Goal: Task Accomplishment & Management: Manage account settings

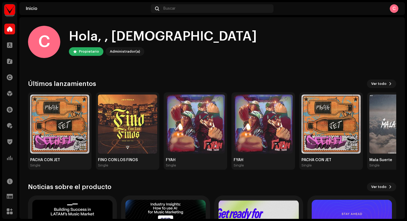
scroll to position [4, 0]
click at [11, 96] on span at bounding box center [9, 93] width 5 height 4
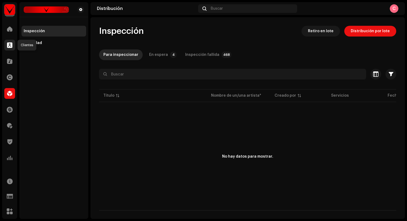
click at [8, 45] on span at bounding box center [9, 45] width 5 height 4
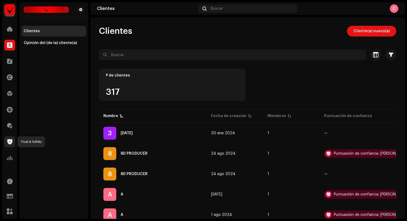
click at [12, 144] on span at bounding box center [9, 142] width 5 height 4
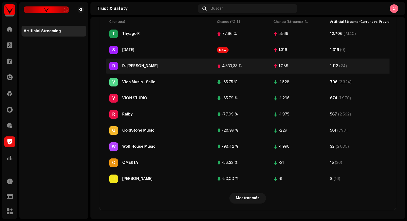
click at [160, 65] on div "D DJ [PERSON_NAME]" at bounding box center [158, 66] width 99 height 9
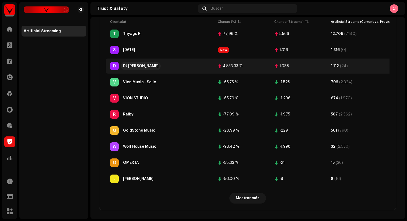
click at [135, 64] on div "DJ [PERSON_NAME]" at bounding box center [141, 66] width 36 height 4
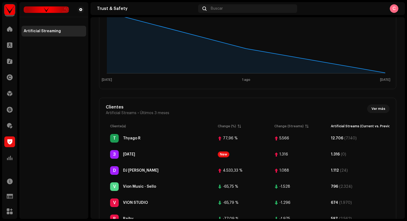
scroll to position [129, 0]
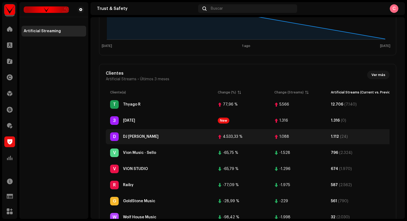
click at [288, 136] on div "1.088" at bounding box center [284, 137] width 10 height 4
click at [282, 136] on div "1.088" at bounding box center [284, 137] width 10 height 4
click at [240, 136] on div "4.533,33 %" at bounding box center [233, 137] width 20 height 4
click at [234, 136] on div "4.533,33 %" at bounding box center [233, 137] width 20 height 4
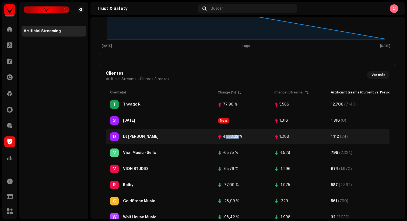
click at [234, 136] on div "4.533,33 %" at bounding box center [233, 137] width 20 height 4
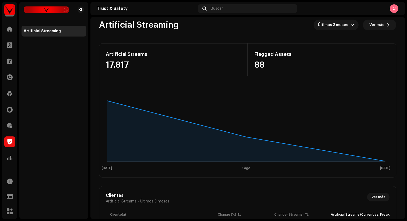
scroll to position [0, 0]
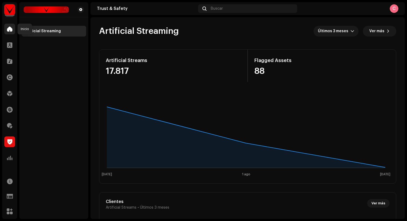
click at [10, 31] on span at bounding box center [9, 29] width 5 height 4
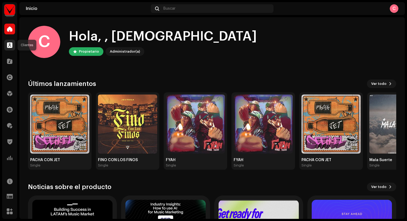
click at [10, 45] on span at bounding box center [9, 45] width 5 height 4
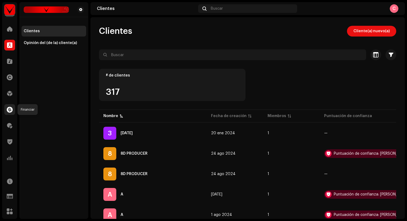
click at [12, 111] on span at bounding box center [10, 110] width 6 height 4
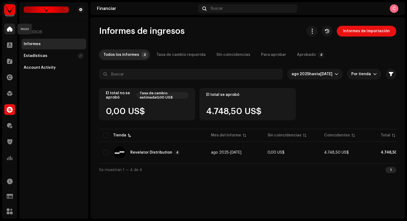
click at [11, 29] on span at bounding box center [9, 29] width 5 height 4
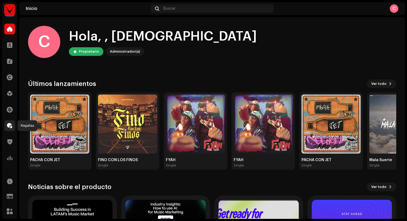
click at [9, 126] on span at bounding box center [9, 126] width 5 height 4
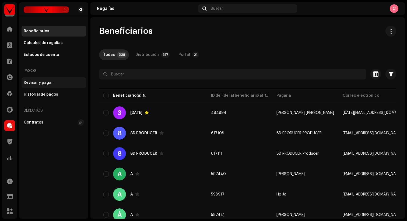
click at [45, 83] on div "Revisar y pagar" at bounding box center [38, 83] width 29 height 4
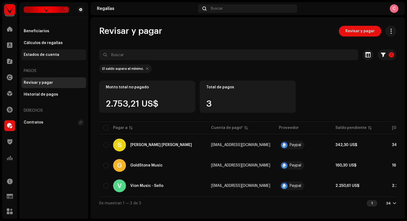
click at [44, 55] on div "Estados de cuenta" at bounding box center [42, 55] width 36 height 4
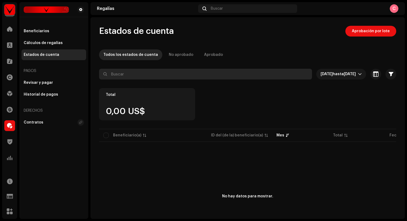
click at [127, 73] on input "text" at bounding box center [205, 74] width 213 height 11
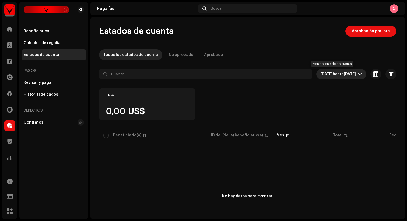
click at [344, 73] on span "[DATE]" at bounding box center [350, 74] width 12 height 4
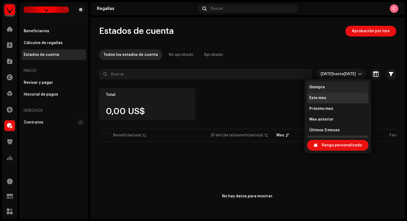
click at [325, 85] on li "Siempre" at bounding box center [337, 87] width 61 height 11
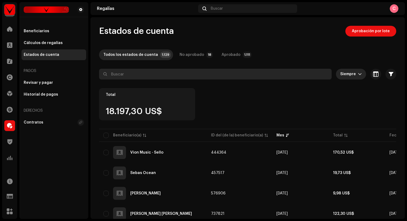
click at [140, 75] on input "text" at bounding box center [215, 74] width 232 height 11
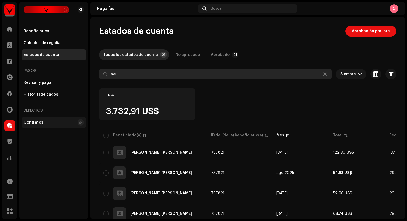
type input "sal"
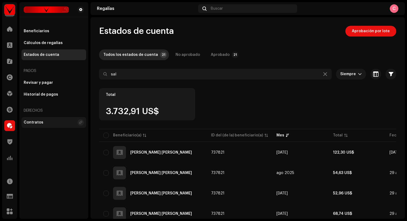
click at [41, 123] on div "Contratos" at bounding box center [34, 123] width 20 height 4
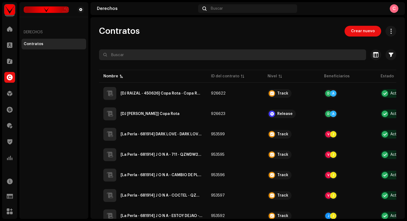
click at [135, 54] on input "text" at bounding box center [232, 55] width 267 height 11
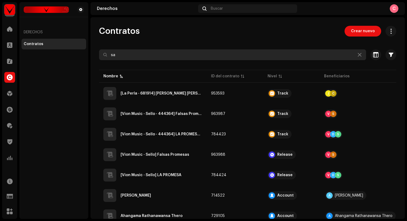
type input "s"
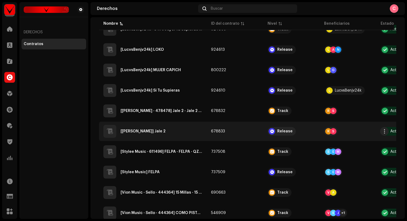
scroll to position [372, 0]
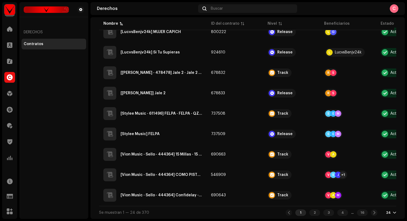
click at [388, 214] on div "24" at bounding box center [391, 213] width 10 height 4
click at [373, 206] on div "72" at bounding box center [379, 203] width 22 height 11
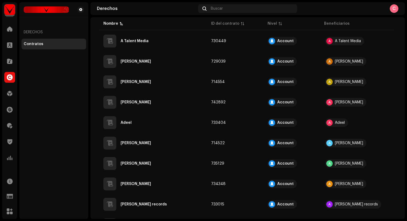
scroll to position [1353, 0]
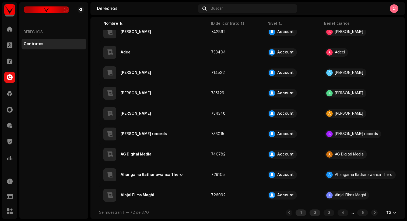
click at [310, 214] on div "2" at bounding box center [314, 213] width 11 height 6
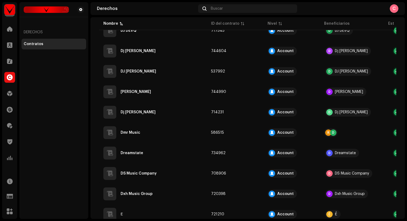
scroll to position [1353, 0]
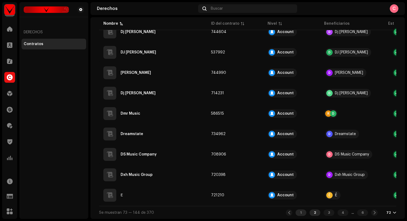
click at [298, 213] on div "1" at bounding box center [300, 213] width 11 height 6
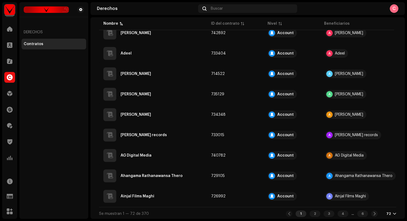
scroll to position [1353, 0]
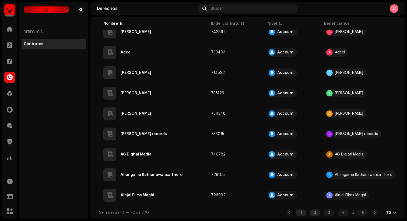
click at [309, 210] on div "2" at bounding box center [314, 213] width 11 height 6
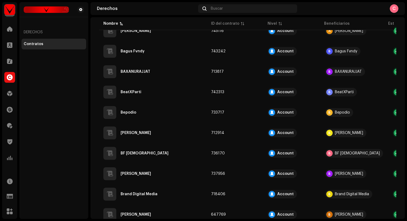
scroll to position [535, 0]
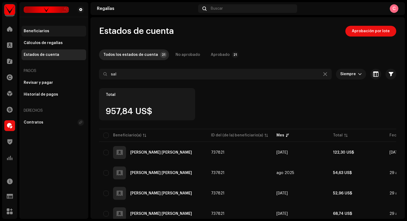
click at [52, 33] on div "Beneficiarios" at bounding box center [54, 31] width 60 height 4
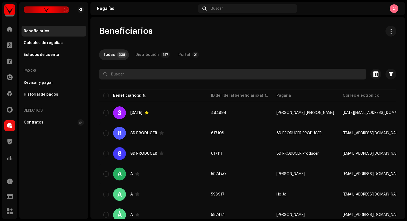
click at [124, 75] on input "text" at bounding box center [232, 74] width 267 height 11
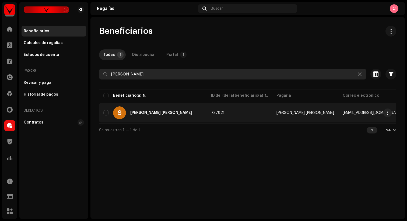
type input "[PERSON_NAME]"
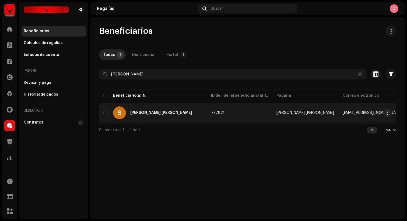
click at [151, 111] on div "[PERSON_NAME] [PERSON_NAME]" at bounding box center [161, 113] width 62 height 4
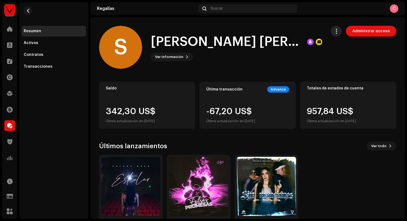
click at [336, 31] on span "button" at bounding box center [336, 31] width 5 height 4
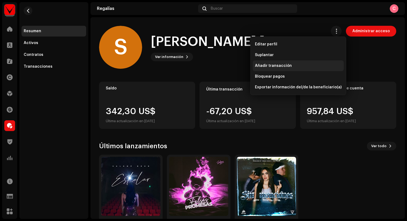
click at [270, 66] on span "Añadir transacción" at bounding box center [273, 66] width 37 height 4
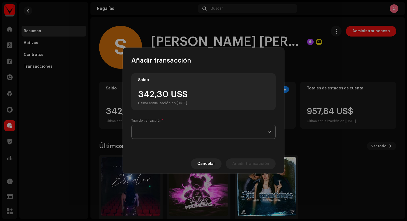
click at [165, 132] on span at bounding box center [201, 131] width 131 height 13
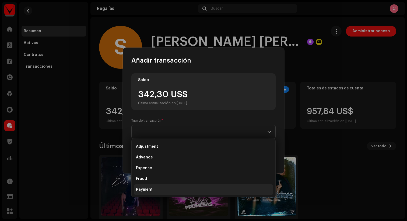
click at [147, 189] on span "Payment" at bounding box center [144, 189] width 17 height 5
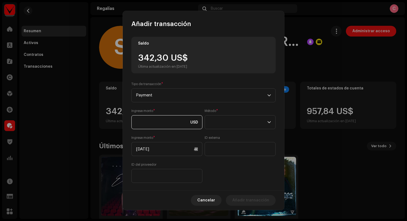
click at [159, 122] on input at bounding box center [166, 122] width 71 height 14
type input "342,30"
click at [213, 124] on span at bounding box center [238, 122] width 58 height 13
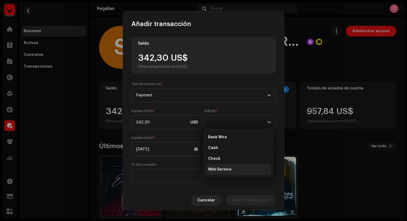
click at [222, 170] on span "Web Service" at bounding box center [219, 169] width 23 height 5
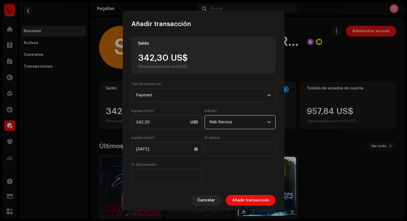
click at [216, 165] on div "Ingrese monto * 342,30 USD Método * Web Service Ingrese monto * [DATE] ID exter…" at bounding box center [203, 146] width 144 height 74
click at [249, 202] on span "Añadir transacción" at bounding box center [250, 200] width 37 height 11
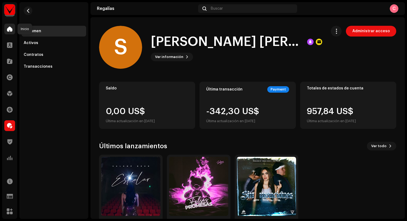
click at [11, 28] on span at bounding box center [9, 29] width 5 height 4
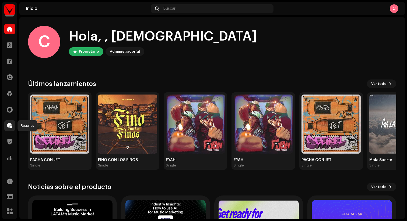
click at [11, 124] on span at bounding box center [9, 126] width 5 height 4
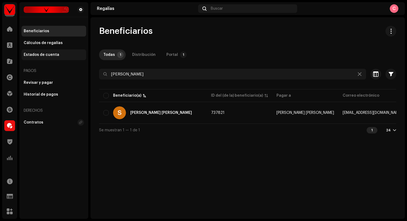
click at [46, 57] on div "Estados de cuenta" at bounding box center [54, 55] width 65 height 11
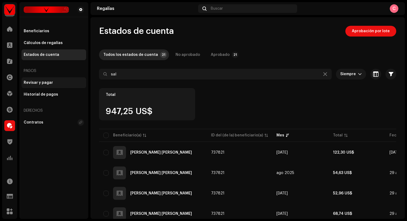
click at [39, 84] on div "Revisar y pagar" at bounding box center [38, 83] width 29 height 4
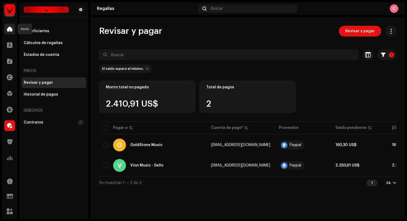
click at [11, 28] on span at bounding box center [9, 29] width 5 height 4
